Goal: Transaction & Acquisition: Purchase product/service

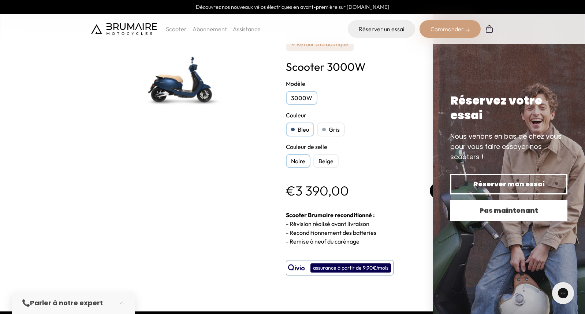
click at [523, 212] on span "Pas maintenant" at bounding box center [509, 210] width 92 height 10
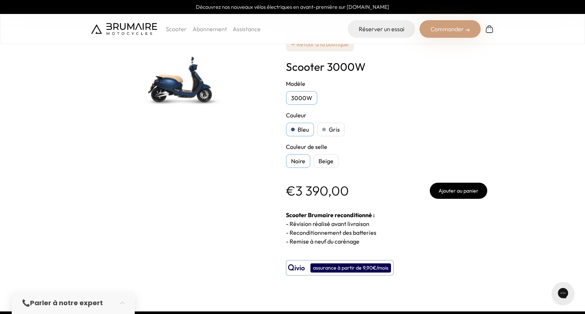
click at [456, 188] on button "Ajouter au panier" at bounding box center [459, 190] width 58 height 16
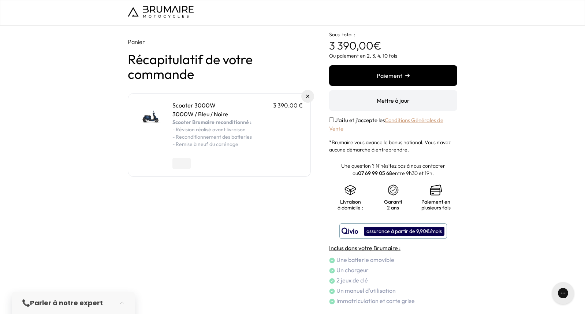
click at [378, 77] on button "Paiement" at bounding box center [393, 75] width 128 height 21
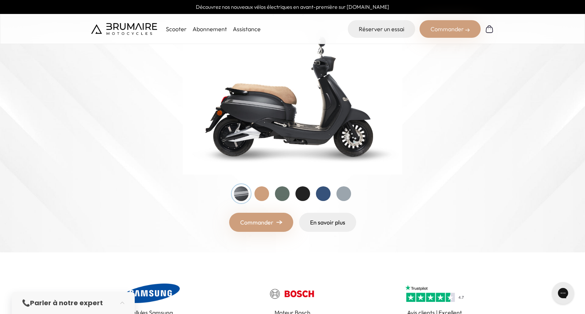
scroll to position [147, 0]
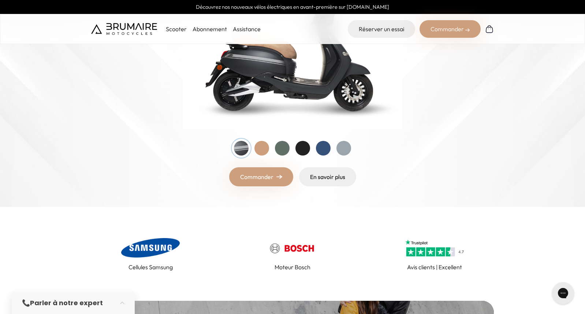
click at [261, 150] on div at bounding box center [262, 148] width 15 height 15
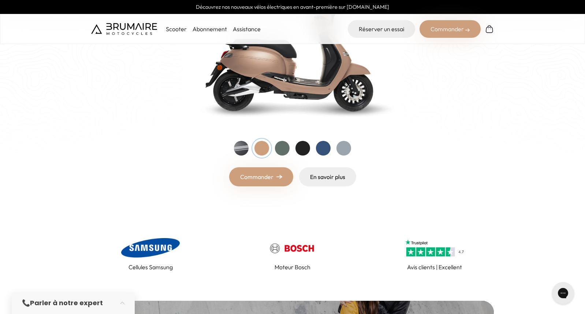
click at [281, 148] on div at bounding box center [282, 148] width 15 height 15
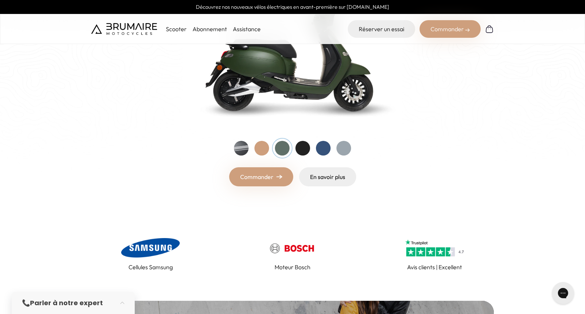
click at [303, 147] on div at bounding box center [303, 148] width 15 height 15
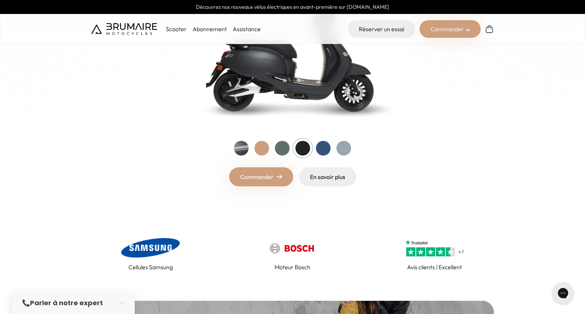
click at [323, 148] on div at bounding box center [323, 148] width 15 height 15
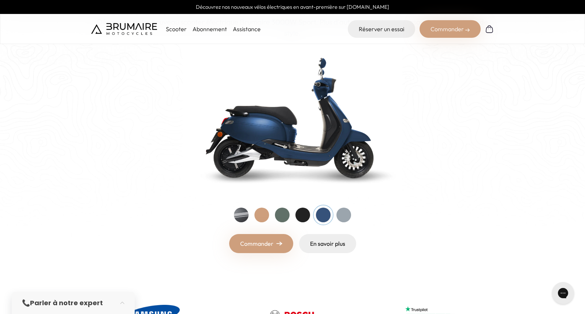
scroll to position [73, 0]
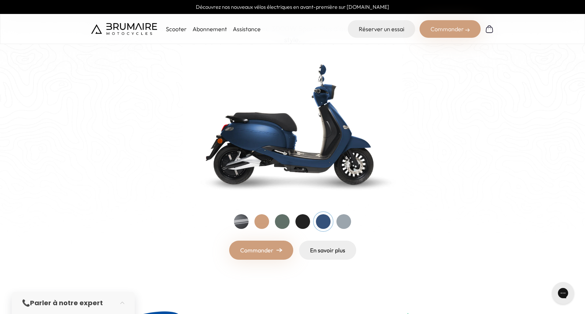
click at [259, 256] on link "Commander" at bounding box center [261, 249] width 64 height 19
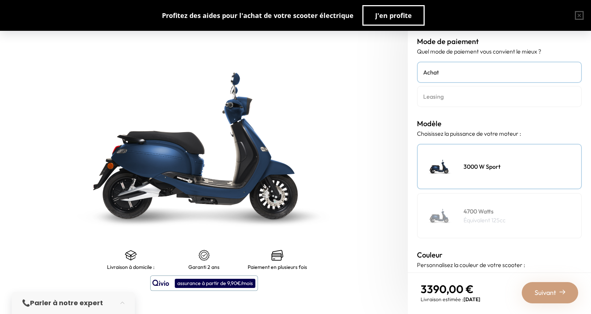
click at [453, 98] on h4 "Leasing" at bounding box center [499, 96] width 152 height 9
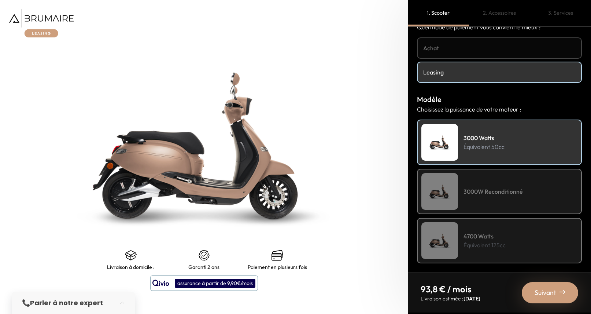
scroll to position [37, 0]
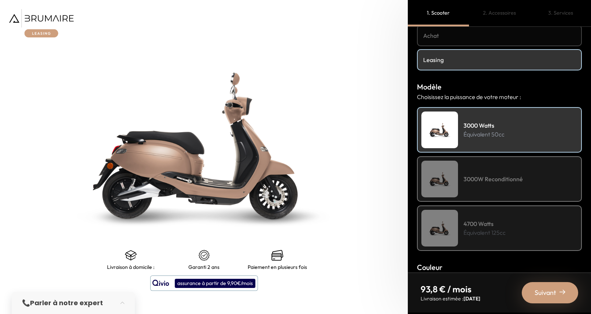
click at [486, 175] on h4 "3000W Reconditionné" at bounding box center [492, 178] width 59 height 9
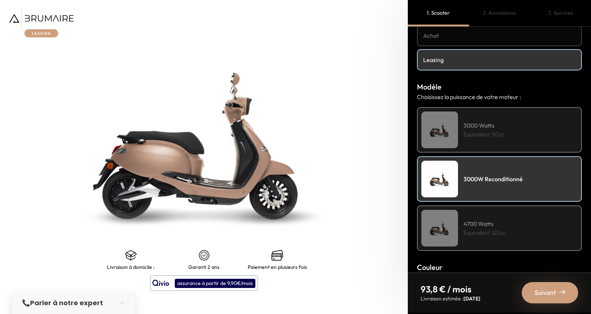
scroll to position [0, 0]
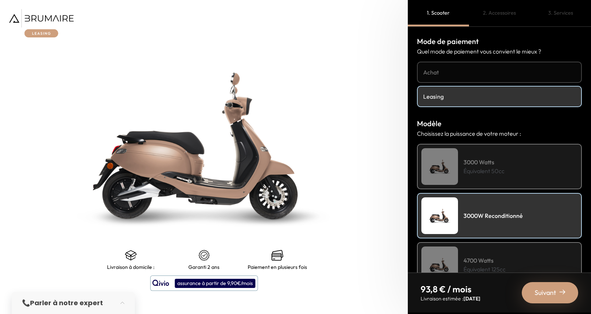
click at [514, 170] on div "3000 Watts Équivalent 50cc" at bounding box center [499, 166] width 165 height 45
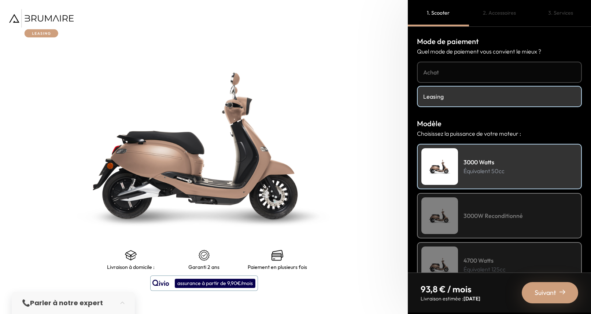
click at [548, 295] on span "Suivant" at bounding box center [545, 292] width 22 height 10
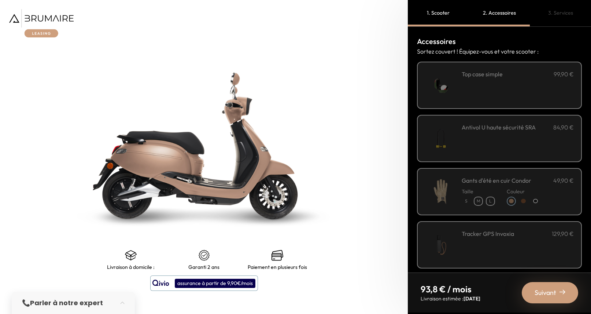
click at [444, 18] on div "1. Scooter" at bounding box center [438, 13] width 61 height 26
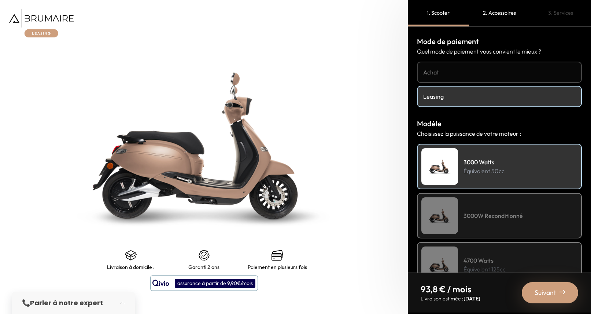
click at [496, 210] on div "3000W Reconditionné" at bounding box center [499, 215] width 165 height 45
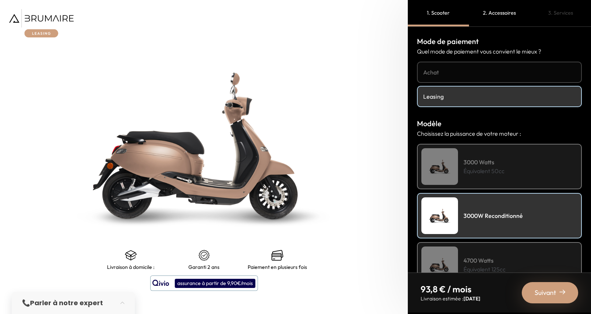
click at [553, 289] on span "Suivant" at bounding box center [545, 292] width 22 height 10
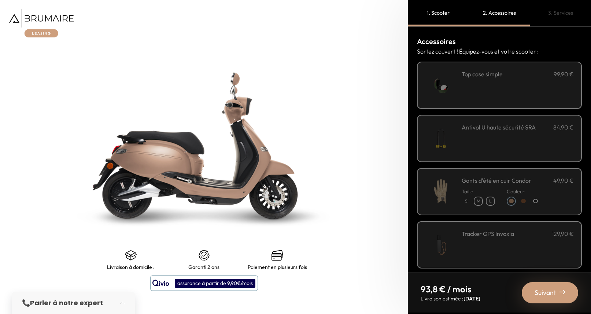
click at [553, 289] on span "Suivant" at bounding box center [545, 292] width 22 height 10
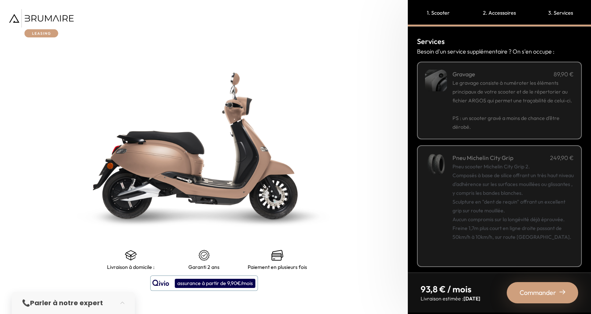
click at [553, 289] on span "Commander" at bounding box center [537, 292] width 37 height 10
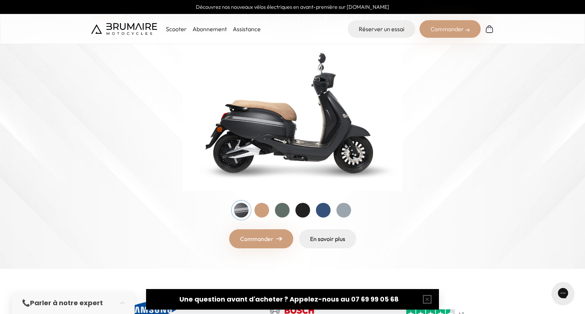
scroll to position [147, 0]
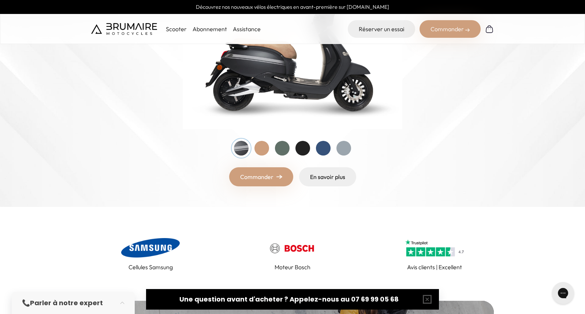
click at [249, 180] on link "Commander" at bounding box center [261, 176] width 64 height 19
click at [321, 177] on link "En savoir plus" at bounding box center [327, 176] width 57 height 19
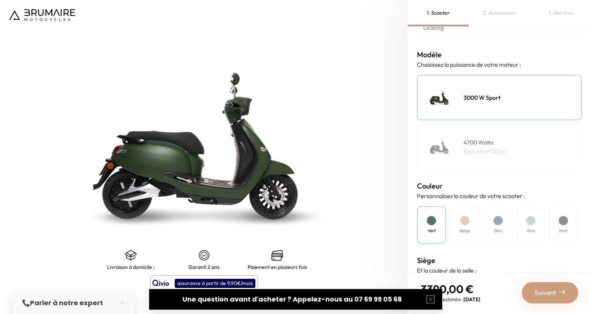
scroll to position [73, 0]
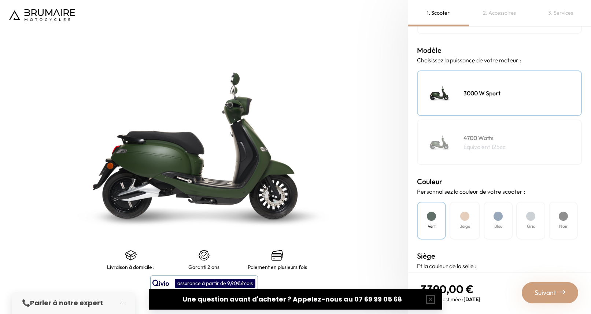
click at [555, 293] on span "Suivant" at bounding box center [545, 292] width 22 height 10
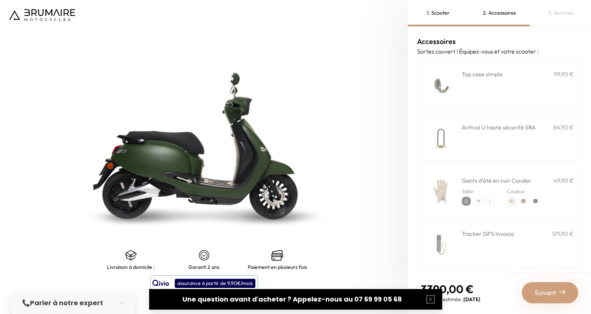
click at [555, 293] on span "Suivant" at bounding box center [545, 292] width 22 height 10
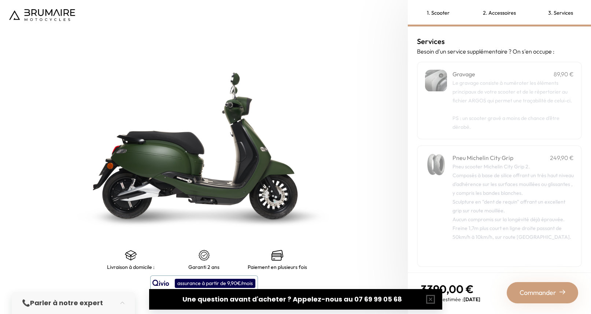
click at [555, 293] on span "Commander" at bounding box center [537, 292] width 37 height 10
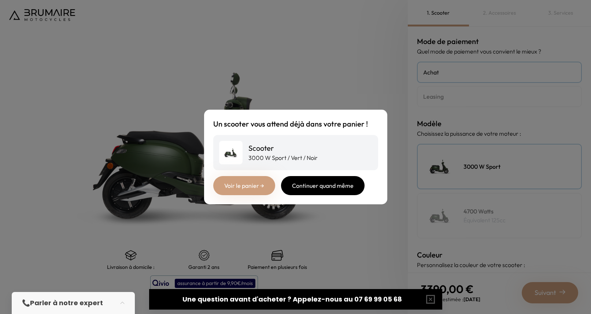
click at [333, 187] on div "Continuer quand même" at bounding box center [323, 185] width 84 height 19
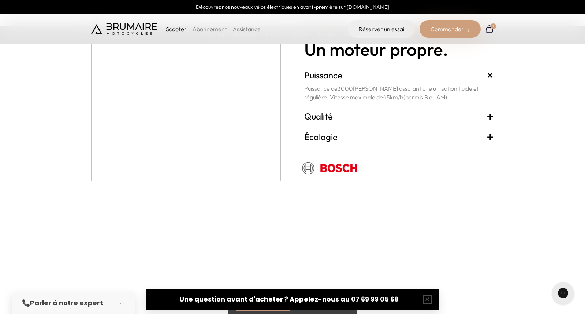
scroll to position [1319, 0]
click at [490, 115] on span "+" at bounding box center [490, 116] width 7 height 12
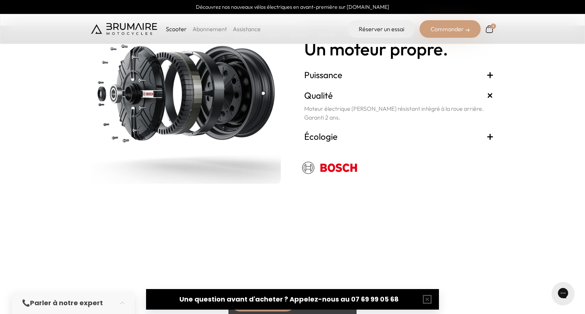
click at [492, 134] on span "+" at bounding box center [490, 136] width 7 height 12
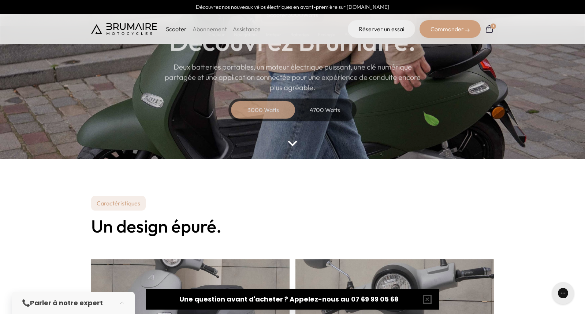
scroll to position [73, 0]
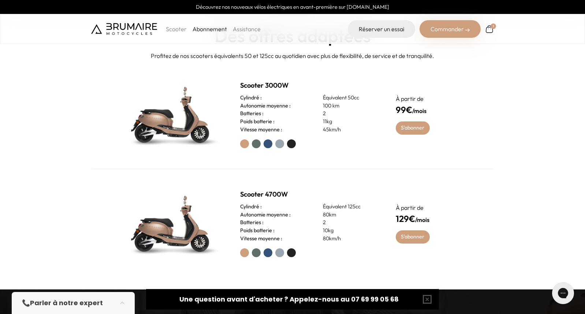
scroll to position [220, 0]
